Goal: Information Seeking & Learning: Learn about a topic

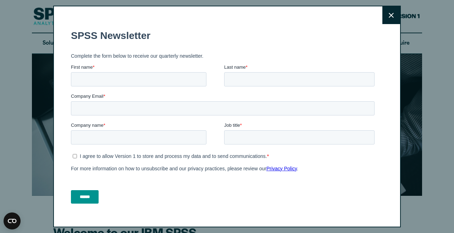
click at [395, 11] on button "Close" at bounding box center [391, 15] width 18 height 18
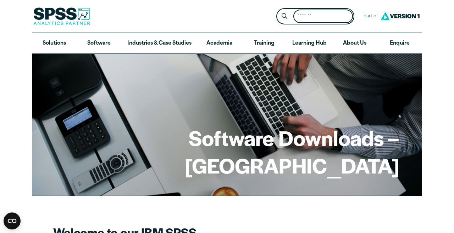
click at [310, 15] on input "Search for:" at bounding box center [323, 17] width 60 height 14
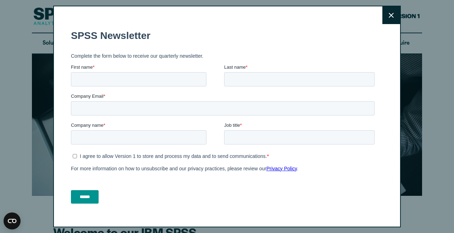
click at [397, 10] on button "Close" at bounding box center [391, 15] width 18 height 18
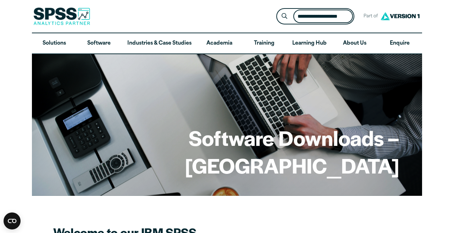
type input "**********"
click at [284, 16] on button "Submit Site Search" at bounding box center [284, 16] width 13 height 13
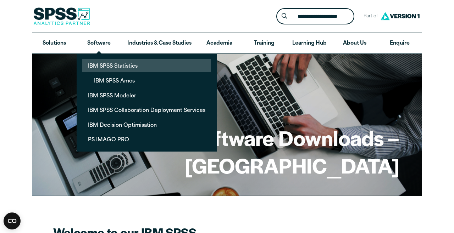
click at [112, 63] on link "IBM SPSS Statistics" at bounding box center [146, 65] width 129 height 13
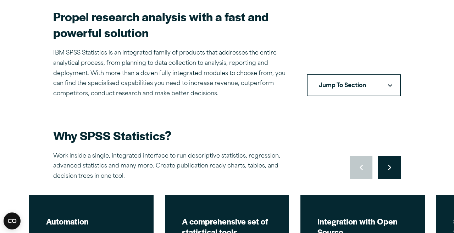
scroll to position [217, 0]
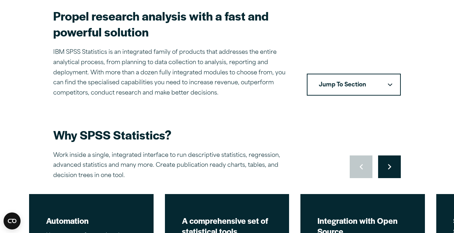
click at [361, 77] on button "Jump To Section" at bounding box center [354, 85] width 94 height 22
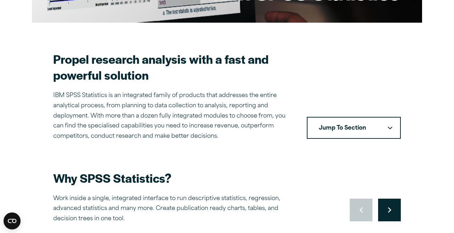
scroll to position [173, 0]
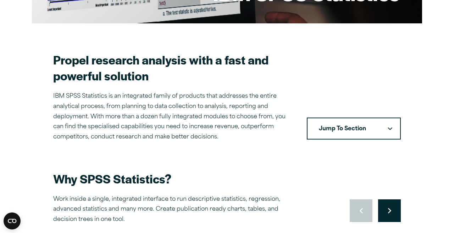
click at [349, 127] on button "Jump To Section" at bounding box center [354, 129] width 94 height 22
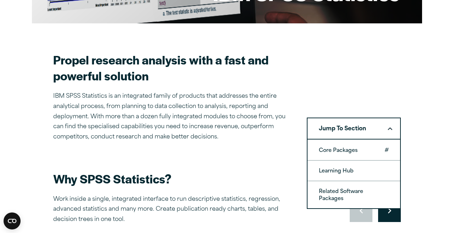
click at [364, 146] on link "Core Packages" at bounding box center [353, 150] width 92 height 20
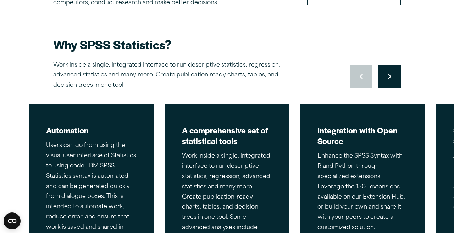
scroll to position [306, 0]
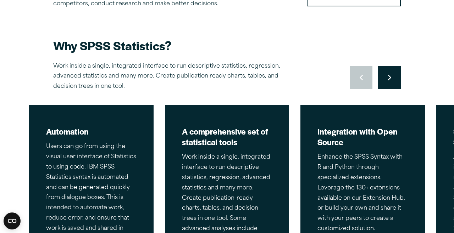
click at [385, 84] on button "Move to next slide" at bounding box center [389, 77] width 23 height 23
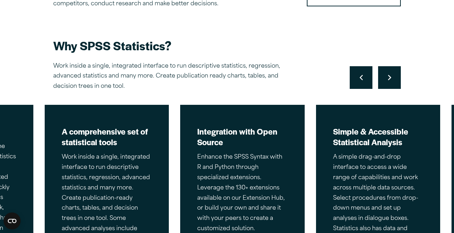
click at [385, 84] on button "Move to next slide" at bounding box center [389, 77] width 23 height 23
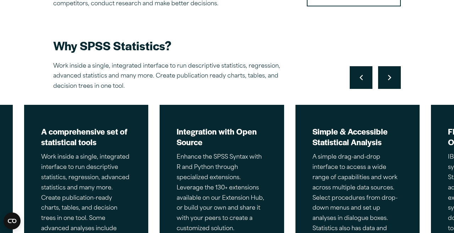
click at [385, 84] on button "Move to next slide" at bounding box center [389, 77] width 23 height 23
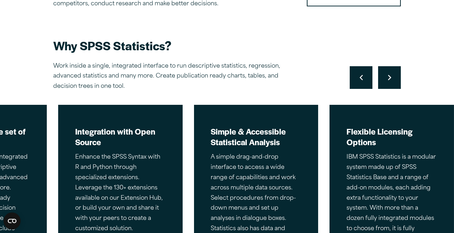
click at [385, 84] on button "Move to next slide" at bounding box center [389, 77] width 23 height 23
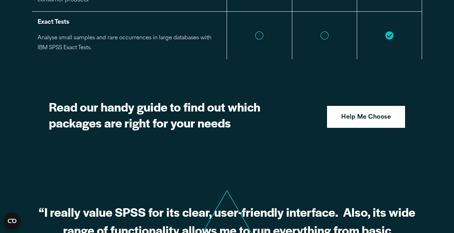
scroll to position [1798, 0]
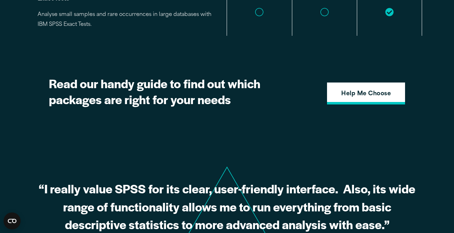
click at [373, 90] on strong "Help Me Choose" at bounding box center [366, 94] width 50 height 9
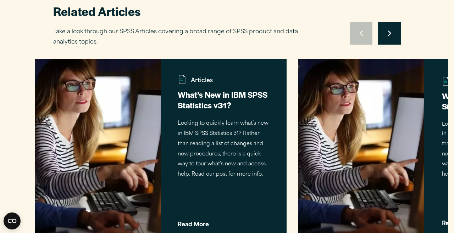
scroll to position [1521, 0]
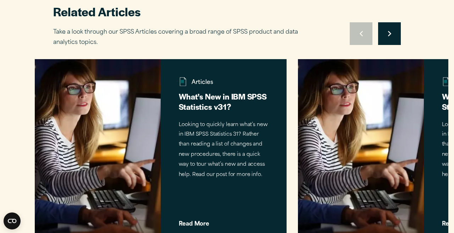
click at [388, 31] on icon "Right pointing chevron" at bounding box center [389, 34] width 3 height 6
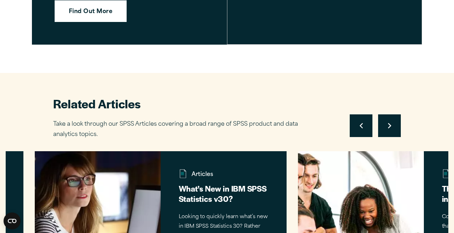
scroll to position [1429, 0]
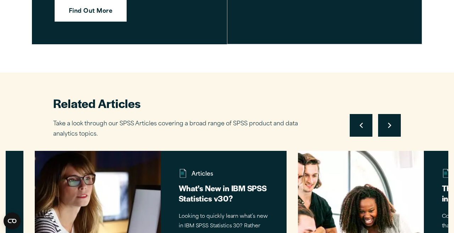
click at [360, 114] on button "Move to previous slide" at bounding box center [360, 125] width 23 height 23
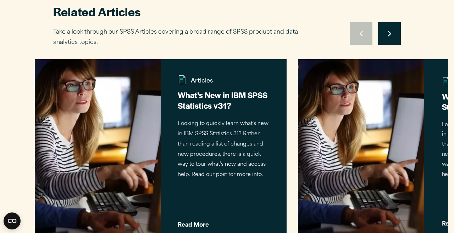
scroll to position [1523, 0]
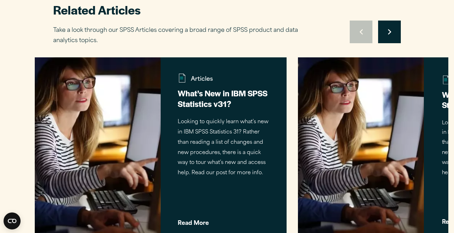
click at [169, 196] on div "Articles What’s New in IBM SPSS Statistics v31? Looking to quickly learn what’s…" at bounding box center [224, 150] width 126 height 186
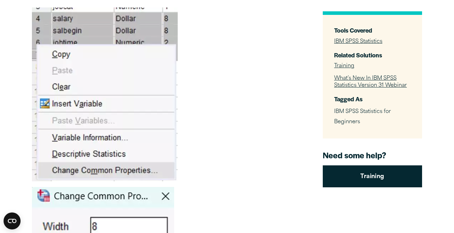
scroll to position [3588, 0]
click at [380, 44] on link "IBM SPSS Statistics" at bounding box center [358, 41] width 48 height 5
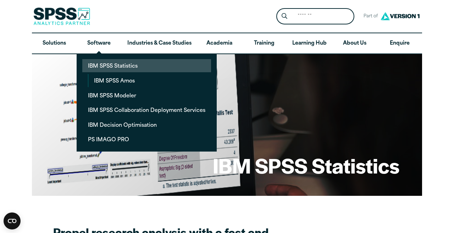
click at [106, 66] on link "IBM SPSS Statistics" at bounding box center [146, 65] width 129 height 13
